Goal: Share content: Share content

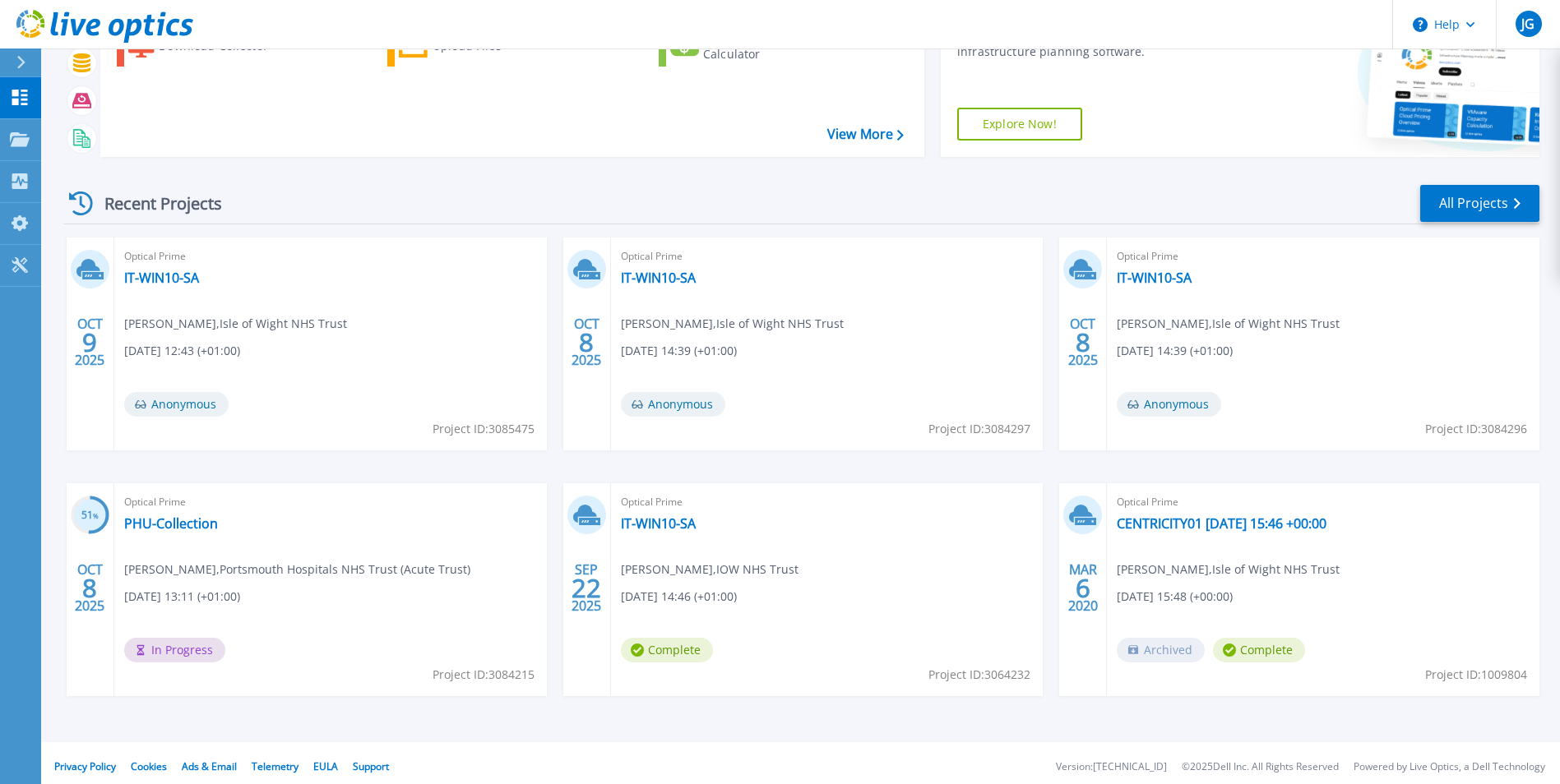
scroll to position [127, 0]
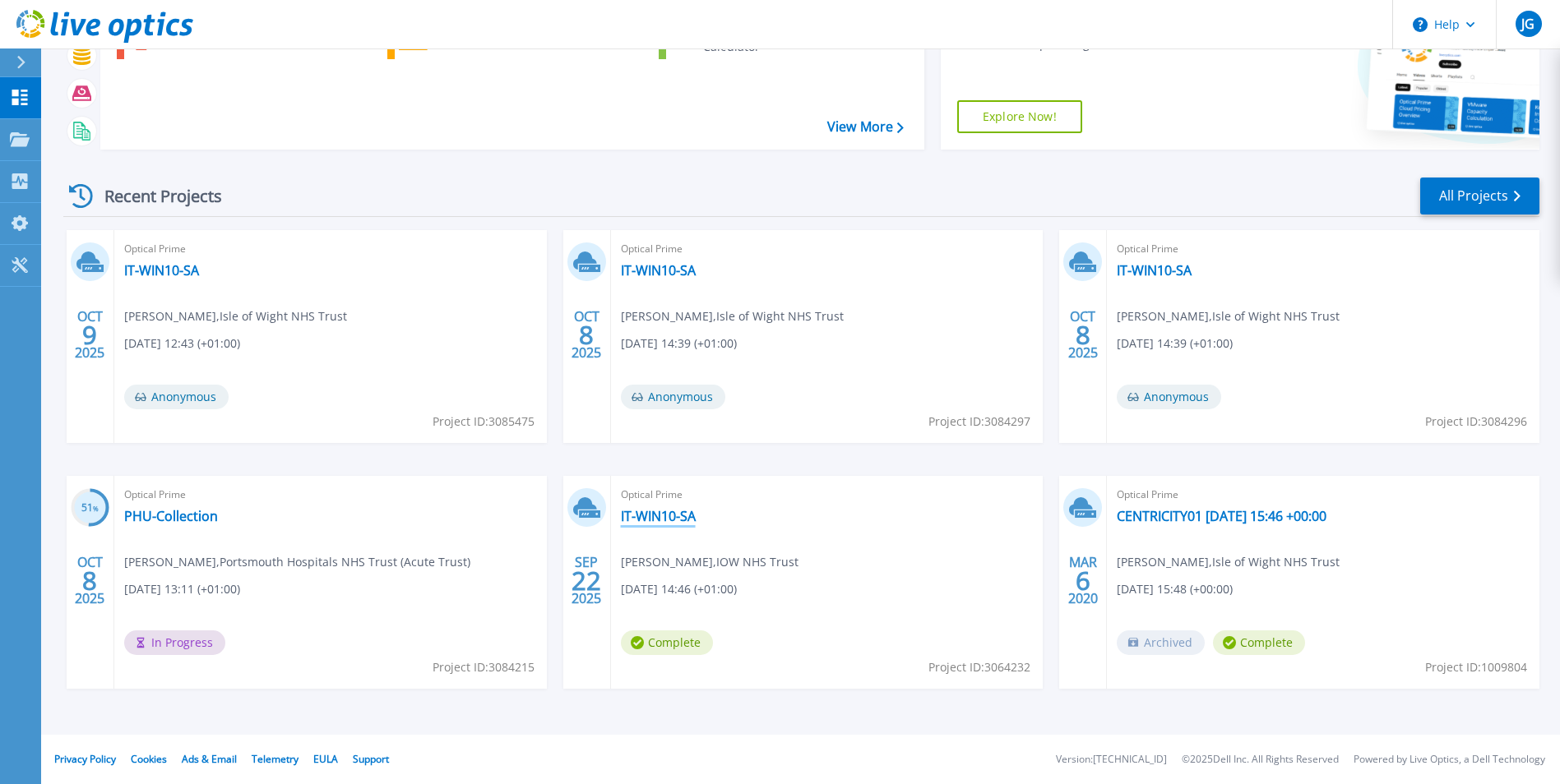
click at [671, 517] on link "IT-WIN10-SA" at bounding box center [658, 516] width 75 height 17
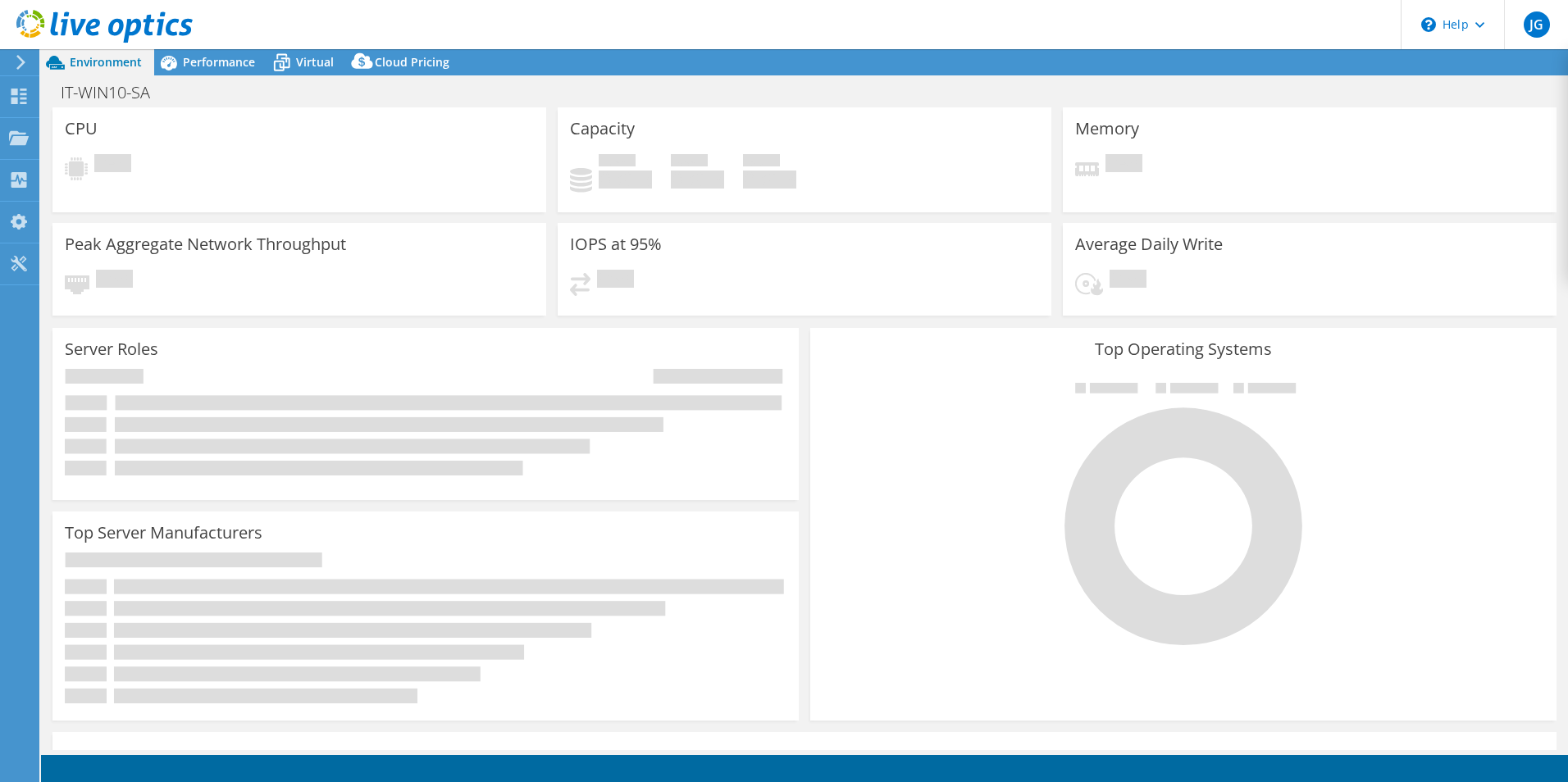
select select "EULondon"
select select "GBP"
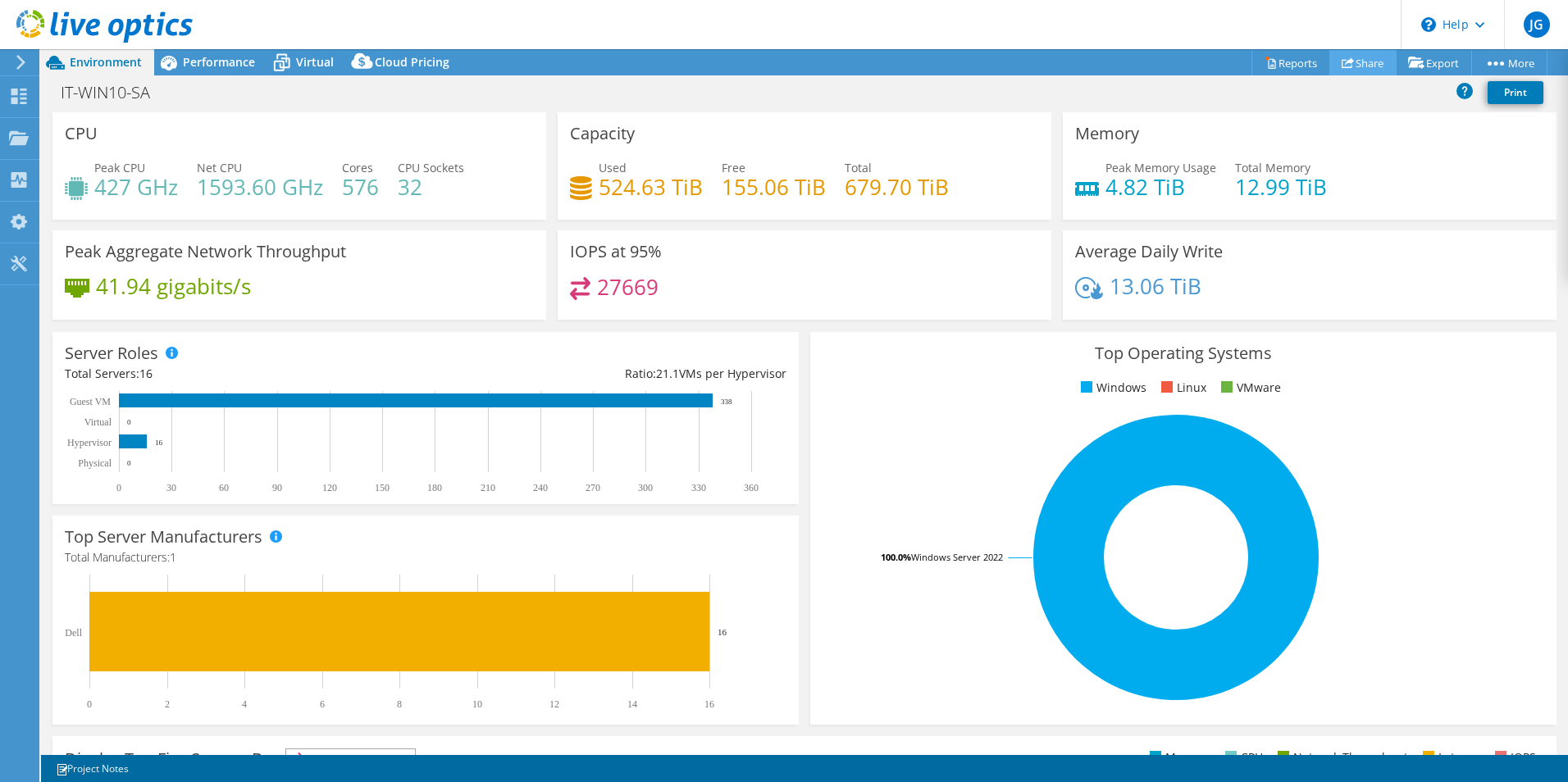
click at [1357, 66] on link "Share" at bounding box center [1362, 62] width 67 height 25
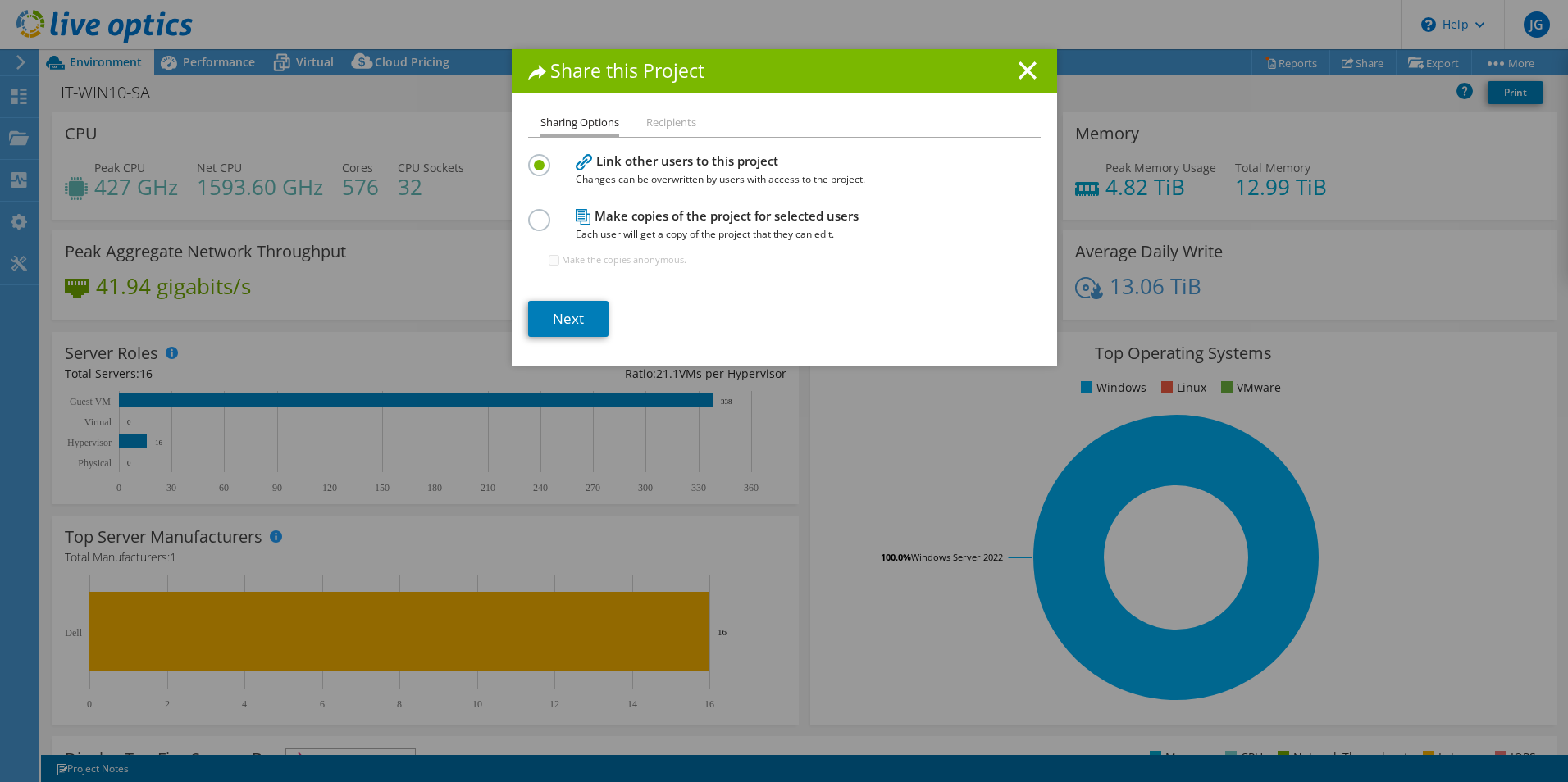
click at [537, 213] on label at bounding box center [542, 211] width 29 height 4
click at [0, 0] on input "radio" at bounding box center [0, 0] width 0 height 0
click at [549, 260] on input "Make the copies anonymous." at bounding box center [553, 259] width 10 height 10
click at [550, 263] on input "Make the copies anonymous." at bounding box center [553, 259] width 10 height 10
checkbox input "false"
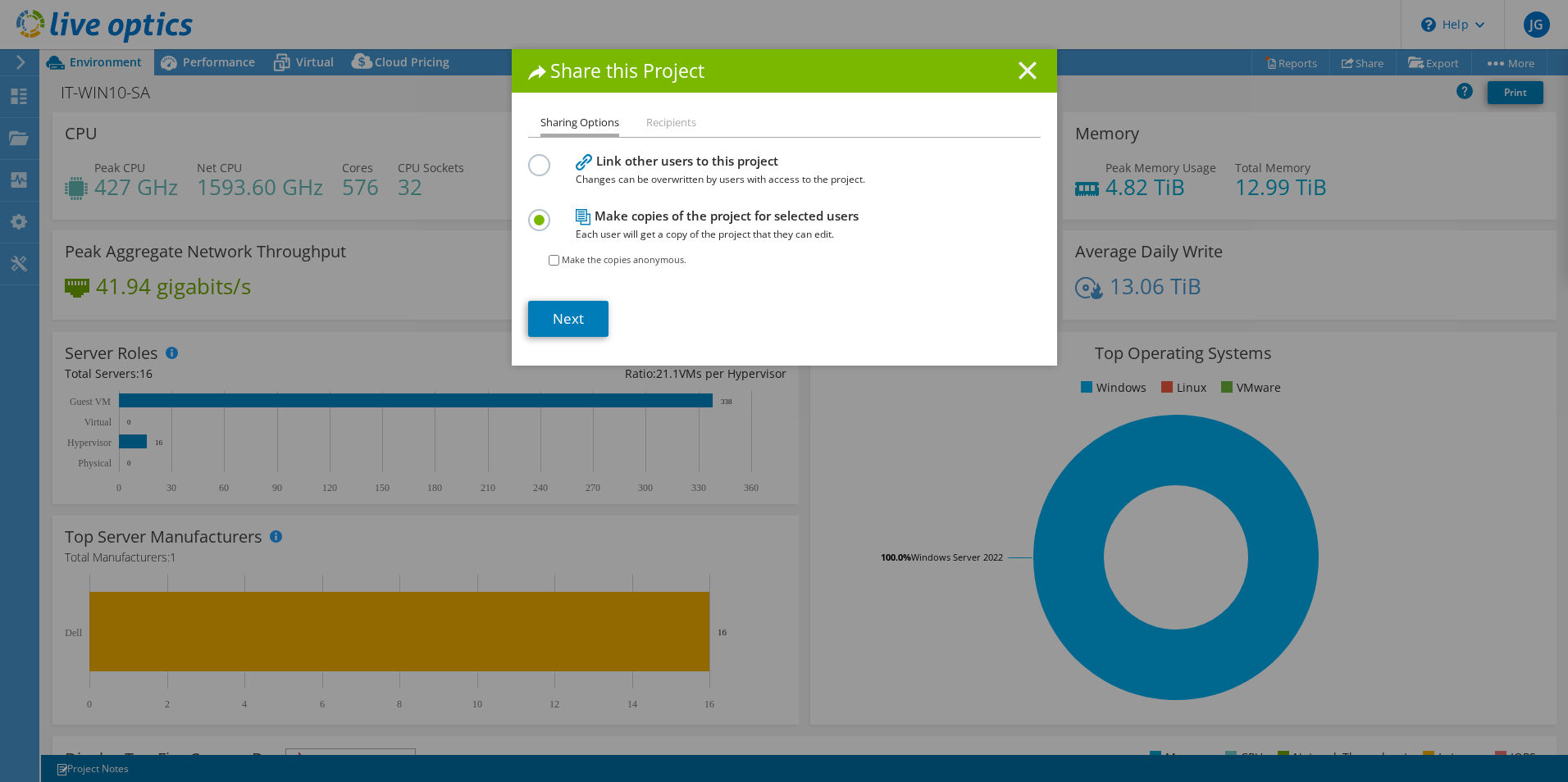
click at [1029, 73] on icon at bounding box center [1027, 70] width 18 height 18
